Goal: Task Accomplishment & Management: Complete application form

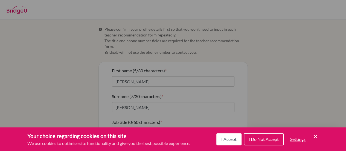
click at [231, 136] on button "I Accept" at bounding box center [228, 139] width 25 height 12
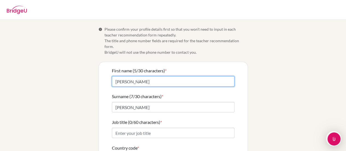
click at [130, 76] on input "[PERSON_NAME]" at bounding box center [173, 81] width 122 height 10
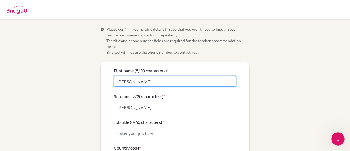
click at [134, 77] on input "[PERSON_NAME]" at bounding box center [175, 81] width 122 height 10
type input "[PERSON_NAME]"
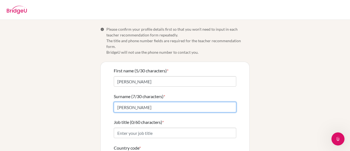
click at [133, 104] on input "[PERSON_NAME]" at bounding box center [175, 107] width 122 height 10
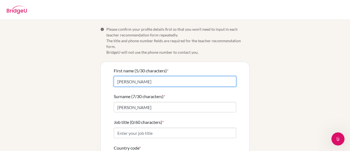
click at [132, 76] on input "[PERSON_NAME]" at bounding box center [175, 81] width 122 height 10
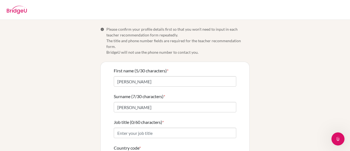
click at [264, 87] on div "Info Please confirm your profile details first so that you won’t need to input …" at bounding box center [174, 134] width 311 height 217
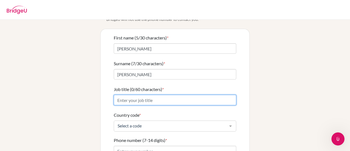
click at [149, 95] on input "Job title (0/60 characters) *" at bounding box center [175, 100] width 122 height 10
type input "High School Math and Physics teacher"
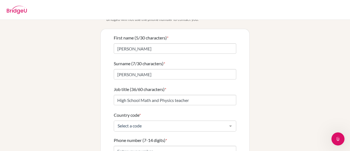
click at [270, 107] on div "Info Please confirm your profile details first so that you won’t need to input …" at bounding box center [174, 101] width 311 height 217
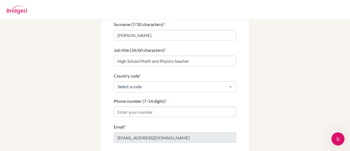
scroll to position [72, 0]
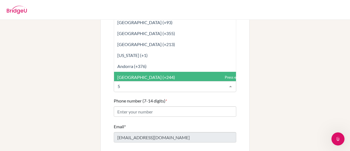
type input "50"
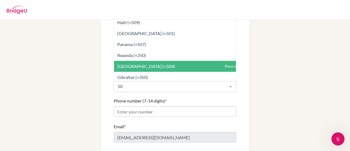
click at [160, 61] on span "[GEOGRAPHIC_DATA] (+504)" at bounding box center [187, 66] width 146 height 11
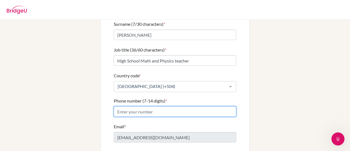
click at [179, 106] on input "Phone number (7-14 digits) *" at bounding box center [175, 111] width 122 height 10
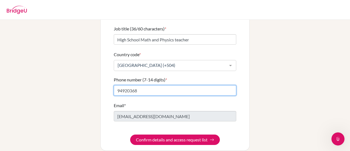
type input "94920368"
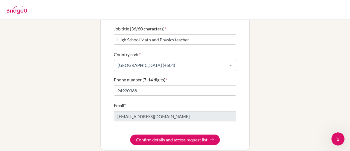
click at [267, 119] on div "Info Please confirm your profile details first so that you won’t need to input …" at bounding box center [174, 41] width 311 height 217
click at [180, 134] on button "Confirm details and access request list" at bounding box center [175, 139] width 90 height 10
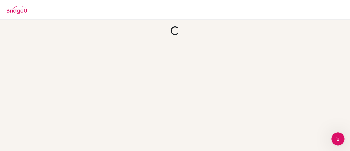
scroll to position [0, 0]
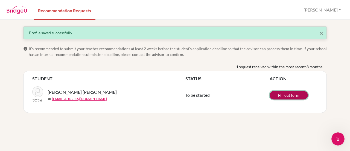
click at [284, 95] on link "Fill out form" at bounding box center [288, 95] width 38 height 8
